Goal: Transaction & Acquisition: Purchase product/service

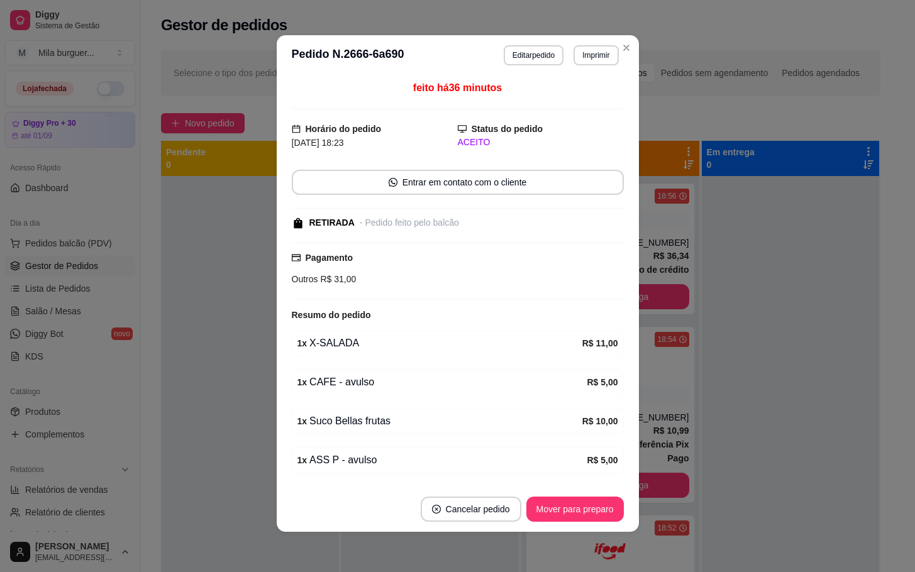
scroll to position [47, 0]
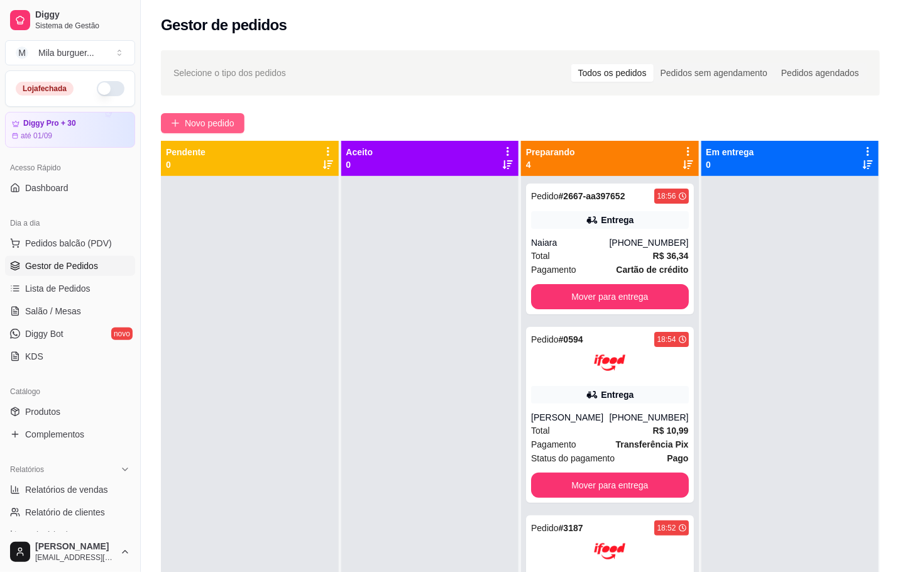
click at [200, 119] on span "Novo pedido" at bounding box center [210, 123] width 50 height 14
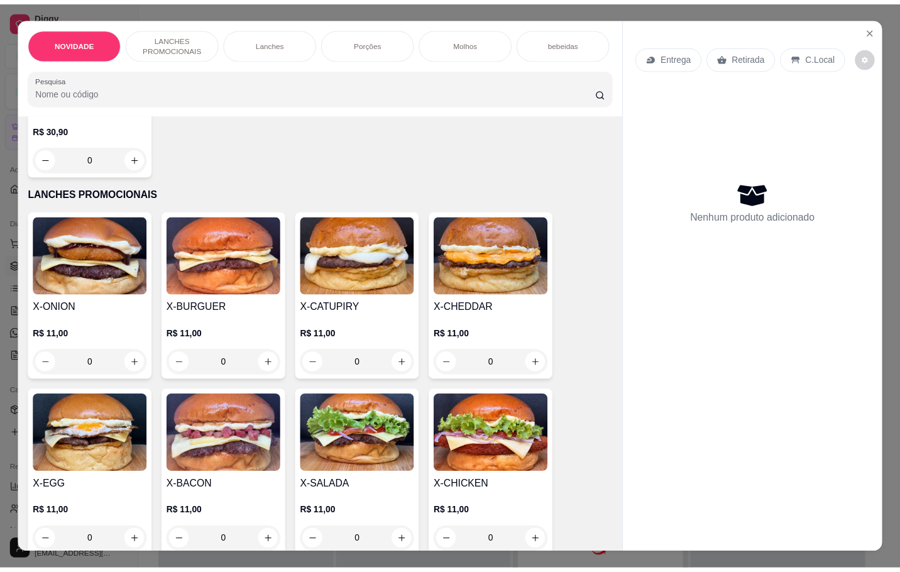
scroll to position [377, 0]
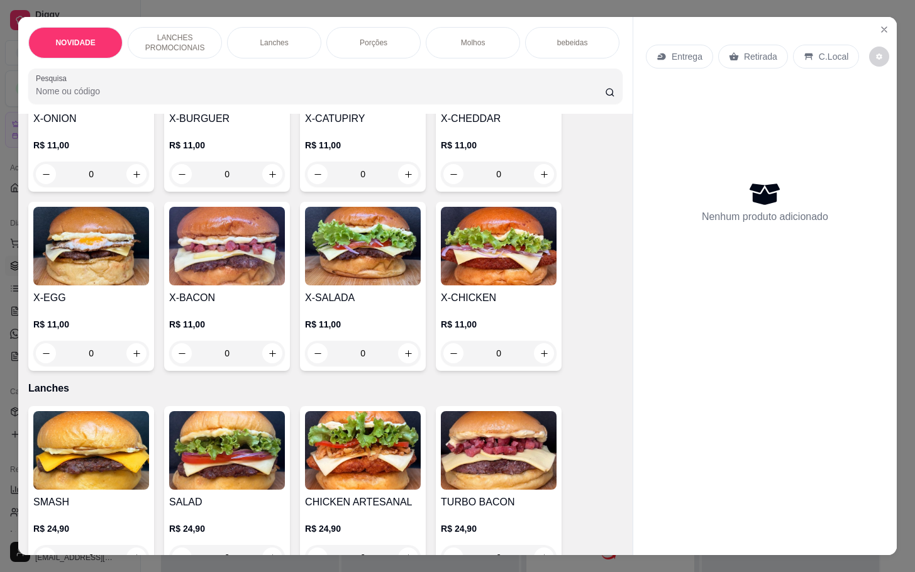
click at [264, 363] on div "0" at bounding box center [227, 353] width 116 height 25
click at [263, 361] on div "0" at bounding box center [227, 353] width 116 height 25
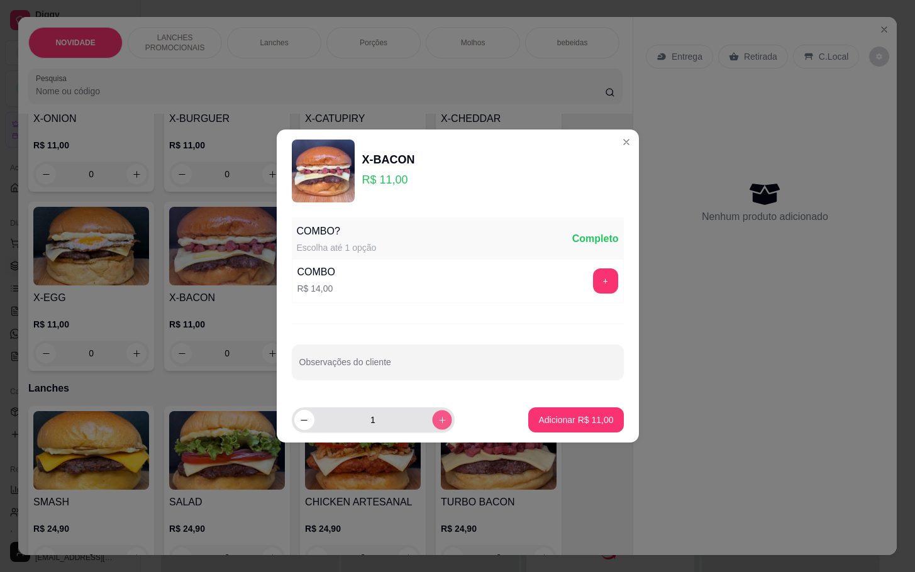
click at [437, 420] on button "increase-product-quantity" at bounding box center [441, 419] width 19 height 19
type input "2"
click at [559, 412] on button "Adicionar R$ 22,00" at bounding box center [575, 419] width 95 height 25
type input "2"
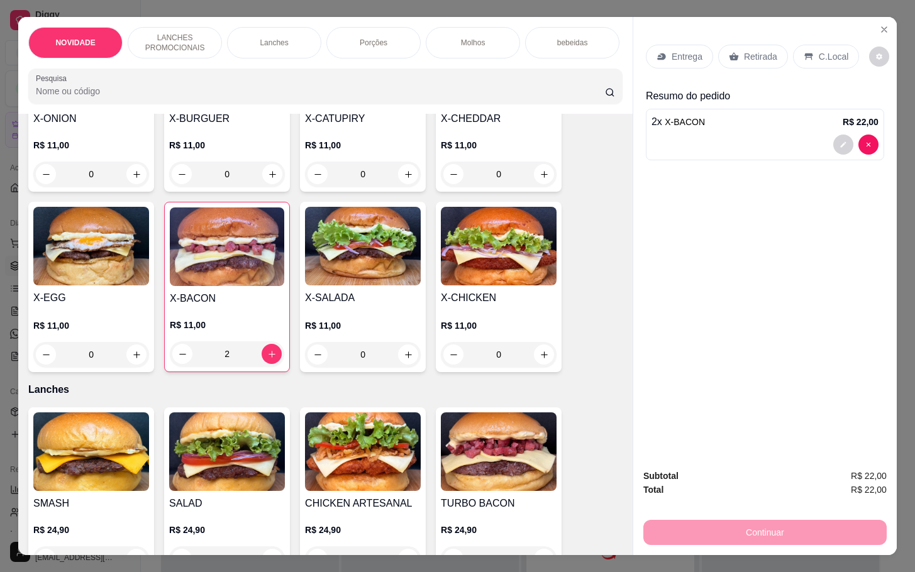
click at [764, 50] on p "Retirada" at bounding box center [760, 56] width 33 height 13
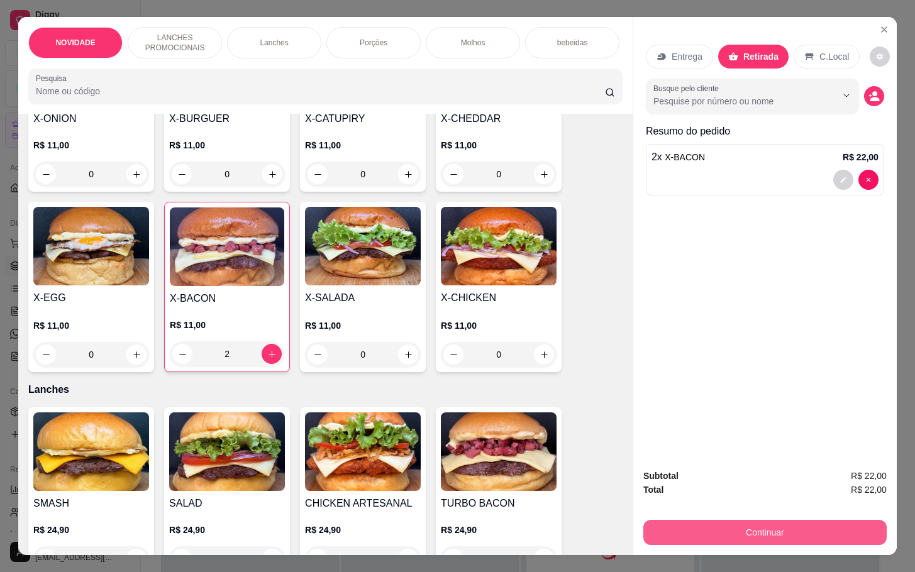
click at [749, 520] on button "Continuar" at bounding box center [764, 532] width 243 height 25
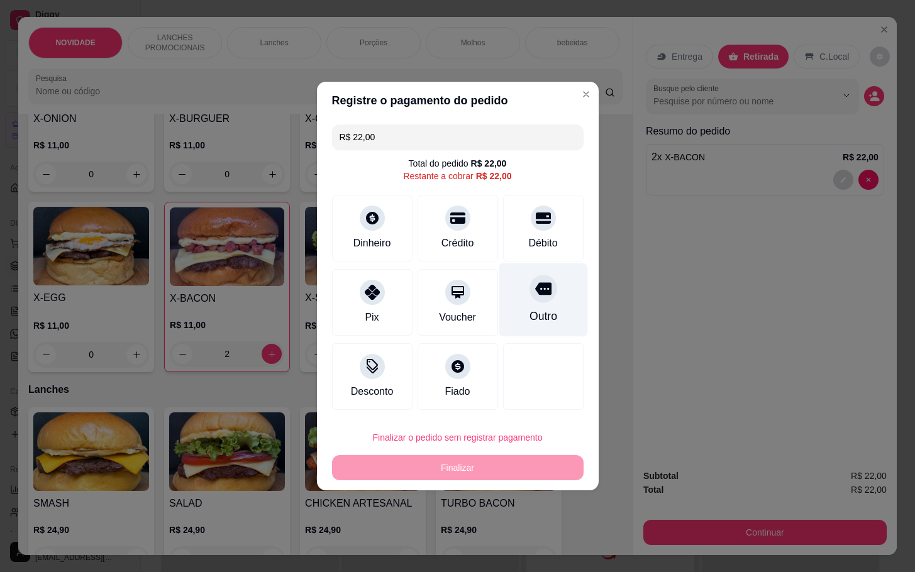
click at [542, 304] on div "Outro" at bounding box center [542, 300] width 89 height 74
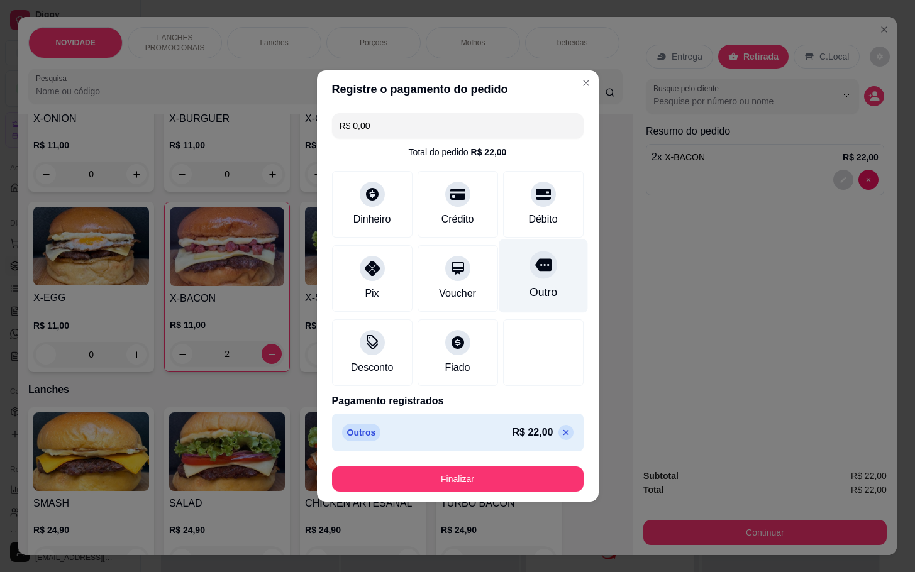
type input "R$ 0,00"
click at [498, 495] on footer "Finalizar" at bounding box center [458, 478] width 282 height 45
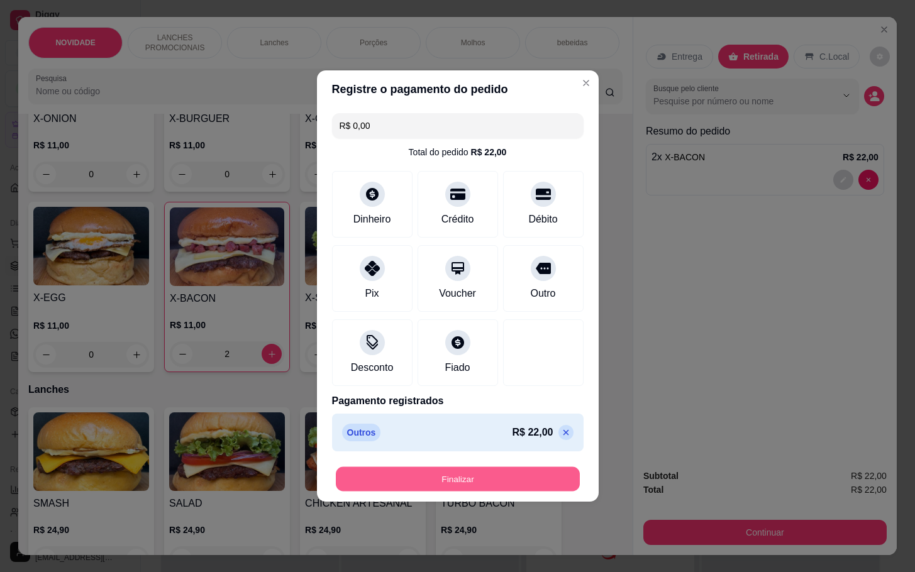
click at [521, 478] on button "Finalizar" at bounding box center [458, 479] width 244 height 25
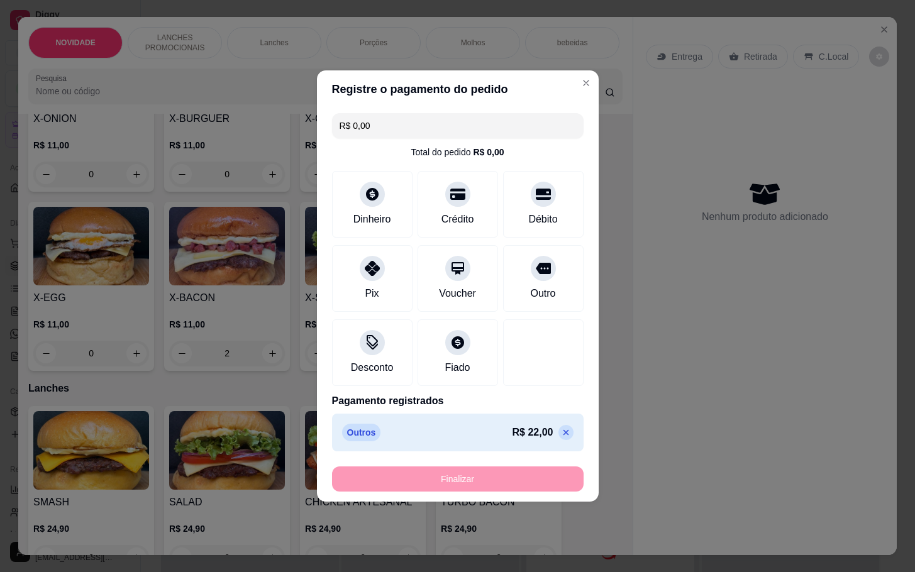
type input "0"
type input "-R$ 22,00"
